Goal: Information Seeking & Learning: Check status

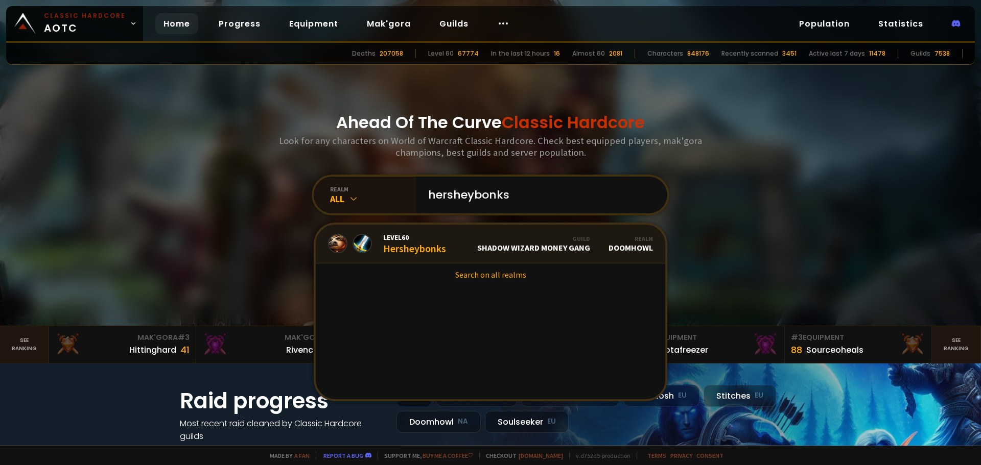
type input "hersheybonks"
click at [418, 241] on span "Level 60" at bounding box center [414, 237] width 63 height 9
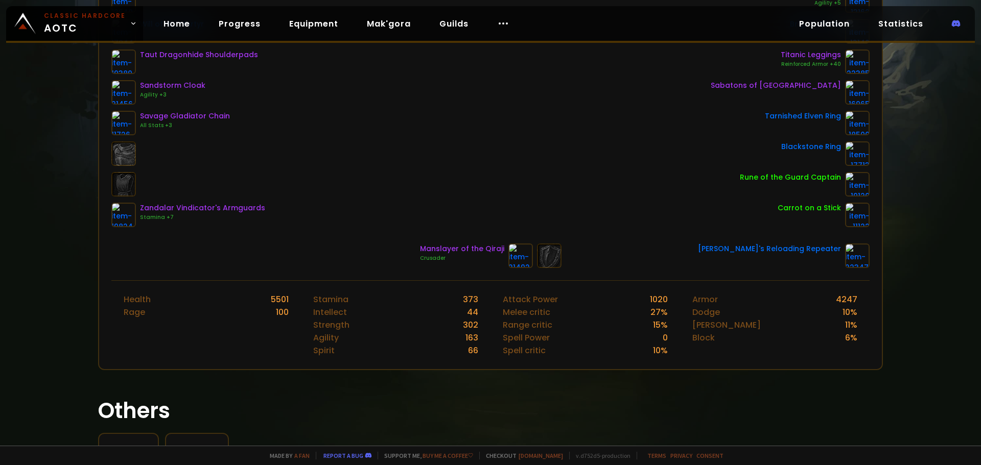
scroll to position [102, 0]
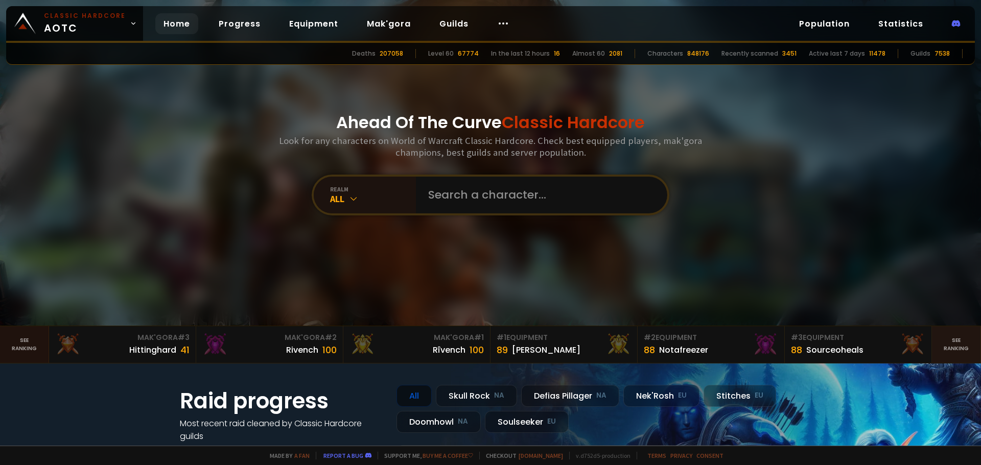
click at [31, 348] on link "See ranking" at bounding box center [24, 344] width 49 height 37
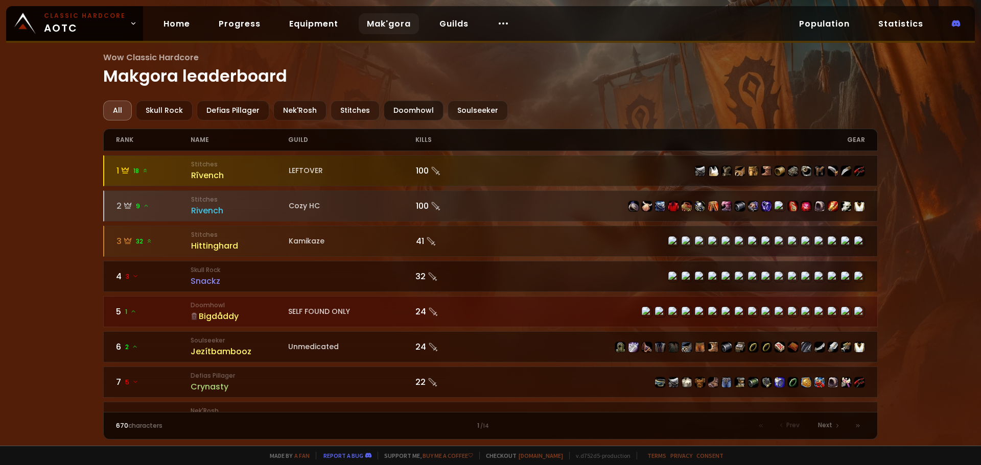
click at [405, 109] on div "Doomhowl" at bounding box center [414, 111] width 60 height 20
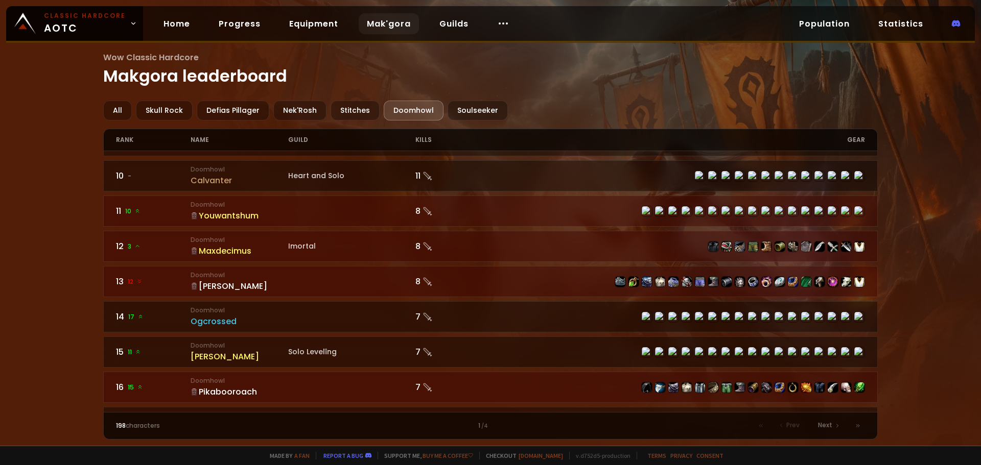
scroll to position [102, 0]
